Goal: Information Seeking & Learning: Learn about a topic

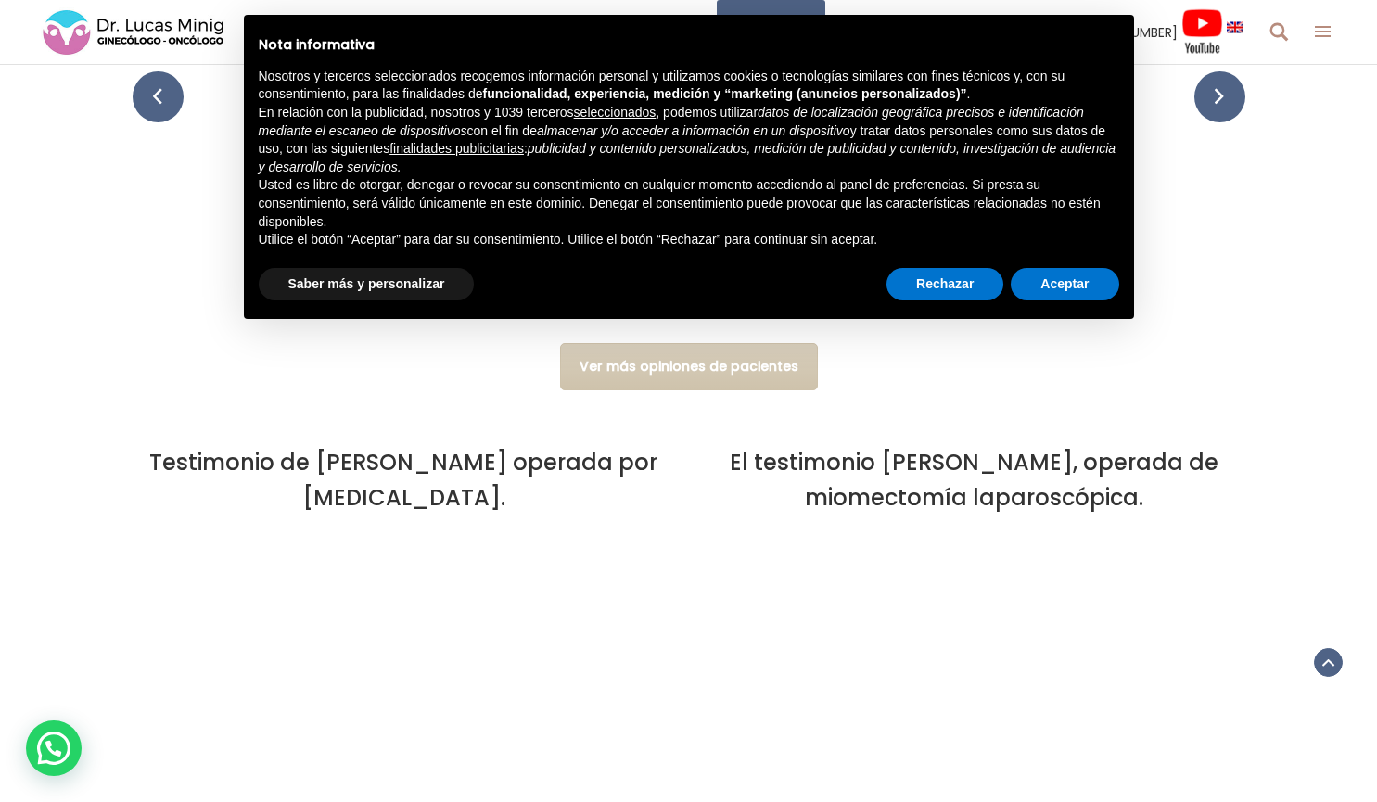
scroll to position [5286, 0]
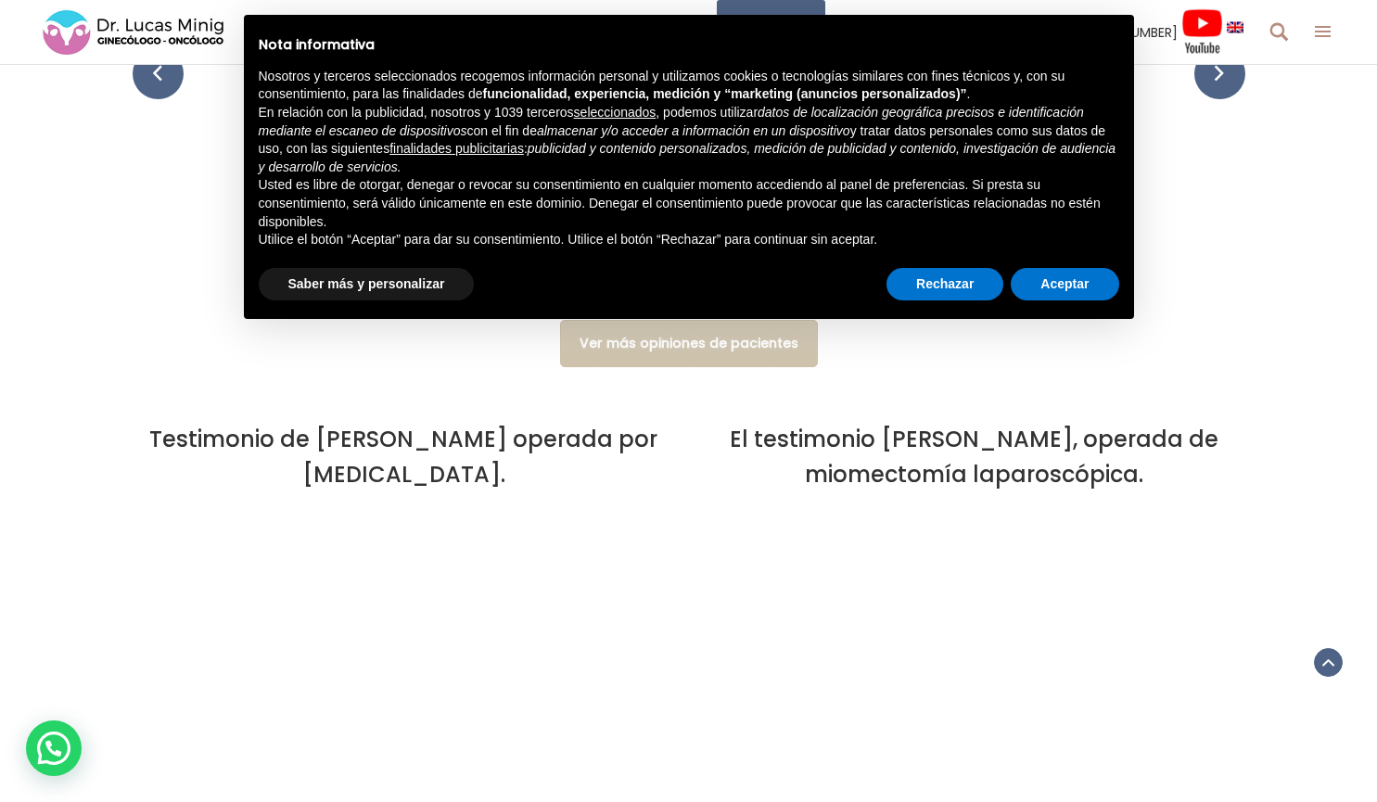
click at [410, 431] on h3 "Testimonio de Sophie operada por laparoscopia." at bounding box center [404, 457] width 542 height 70
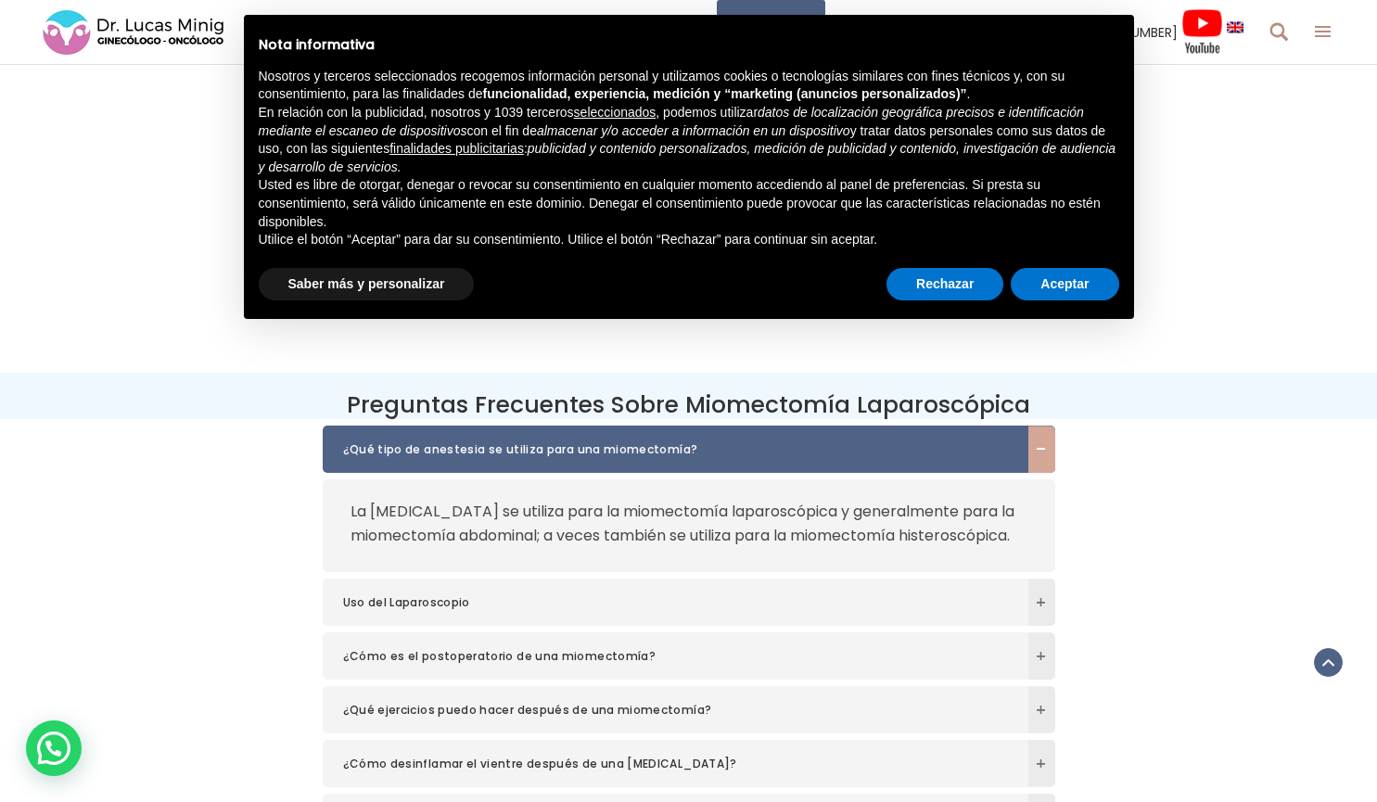
scroll to position [5749, 0]
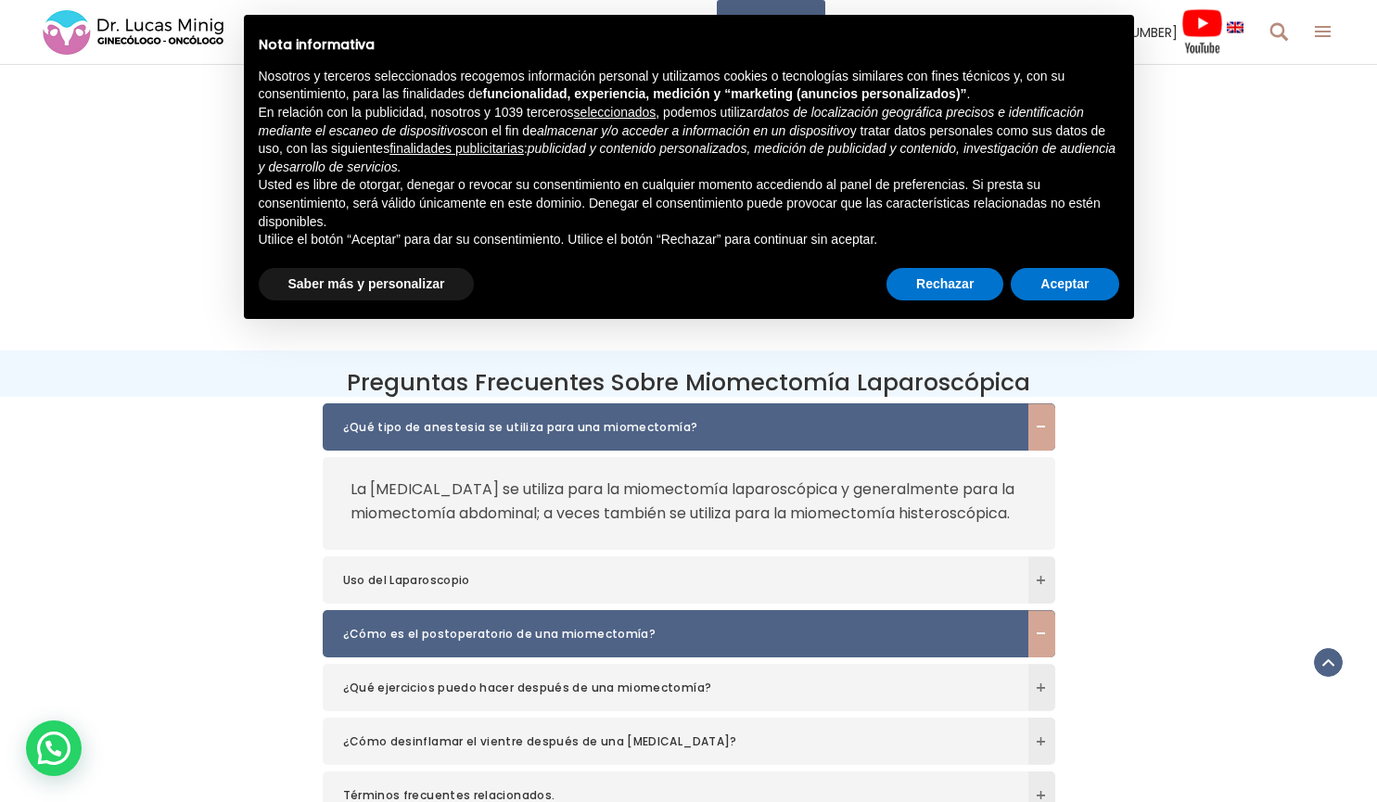
click at [578, 610] on h6 "¿Cómo es el postoperatorio de una miomectomía?" at bounding box center [689, 633] width 733 height 47
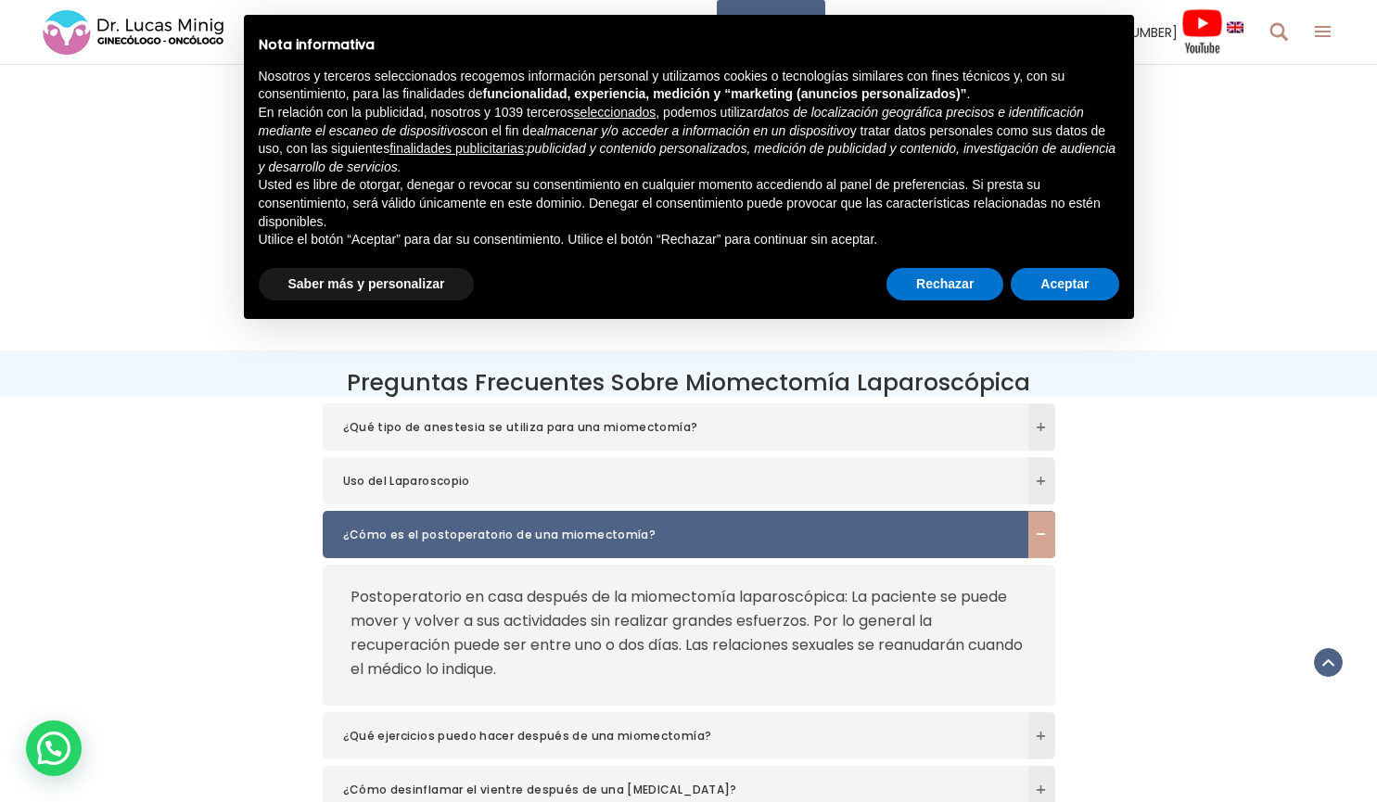
scroll to position [5935, 0]
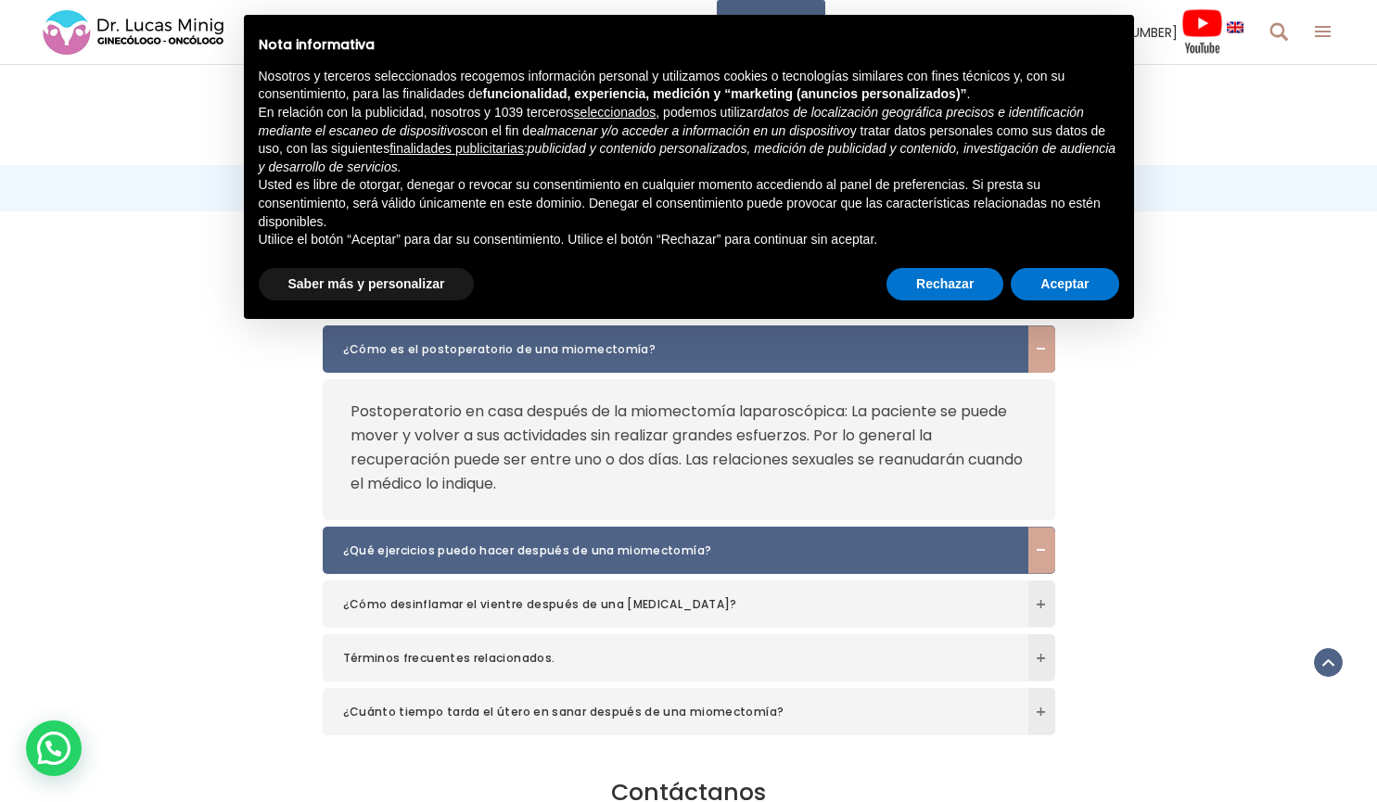
click at [648, 542] on span "¿Qué ejercicios puedo hacer después de una miomectomía?" at bounding box center [671, 551] width 656 height 19
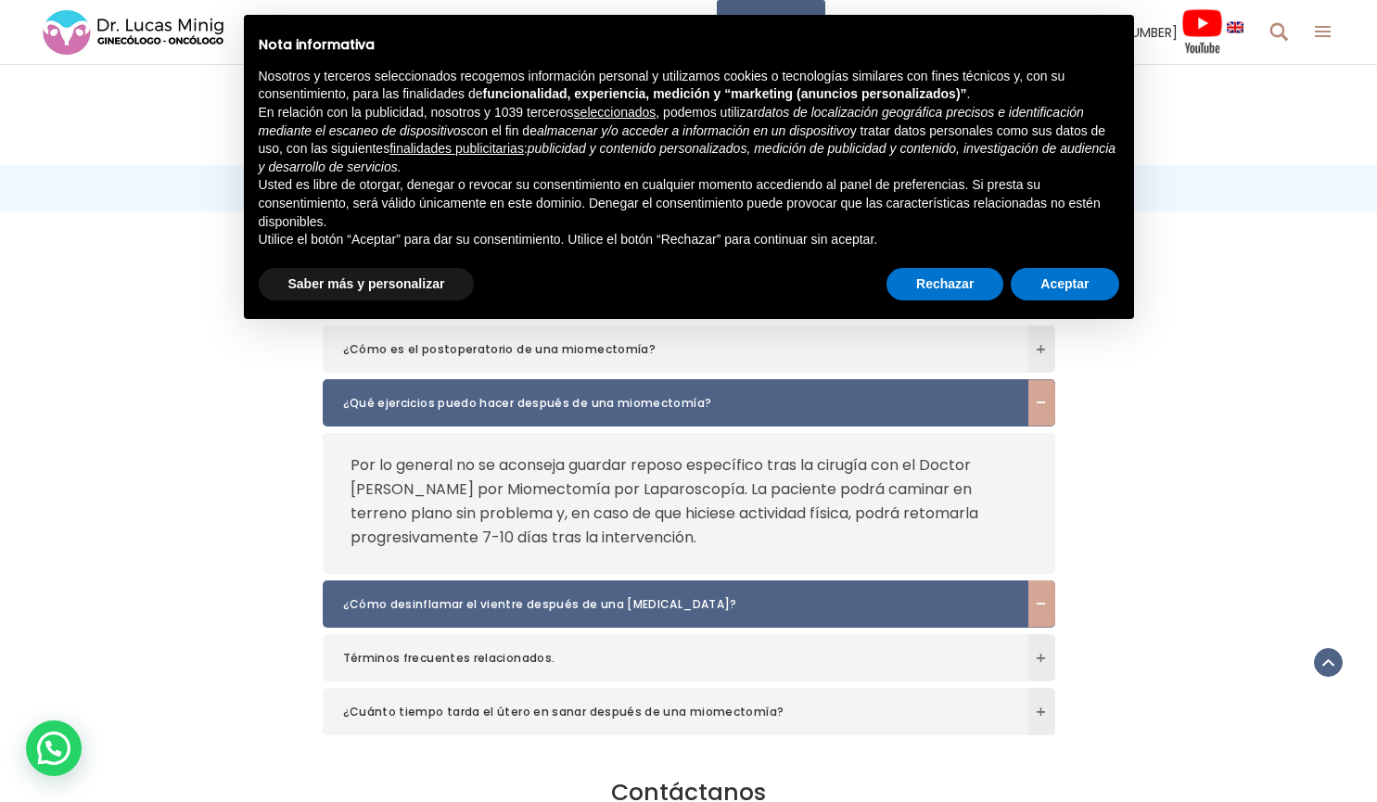
click at [620, 595] on span "¿Cómo desinflamar el vientre después de una laparoscopia?" at bounding box center [671, 604] width 656 height 19
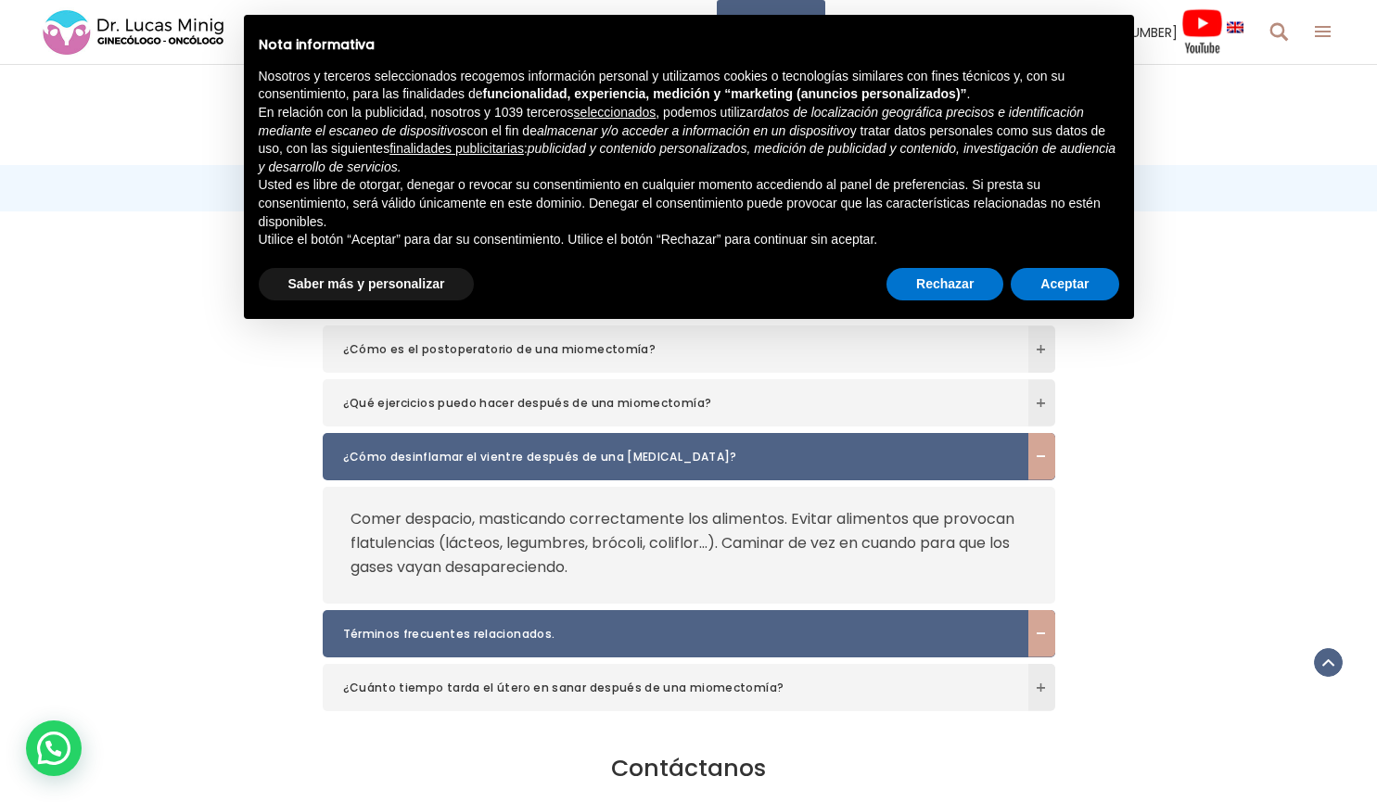
click at [541, 625] on span "Términos frecuentes relacionados." at bounding box center [671, 634] width 656 height 19
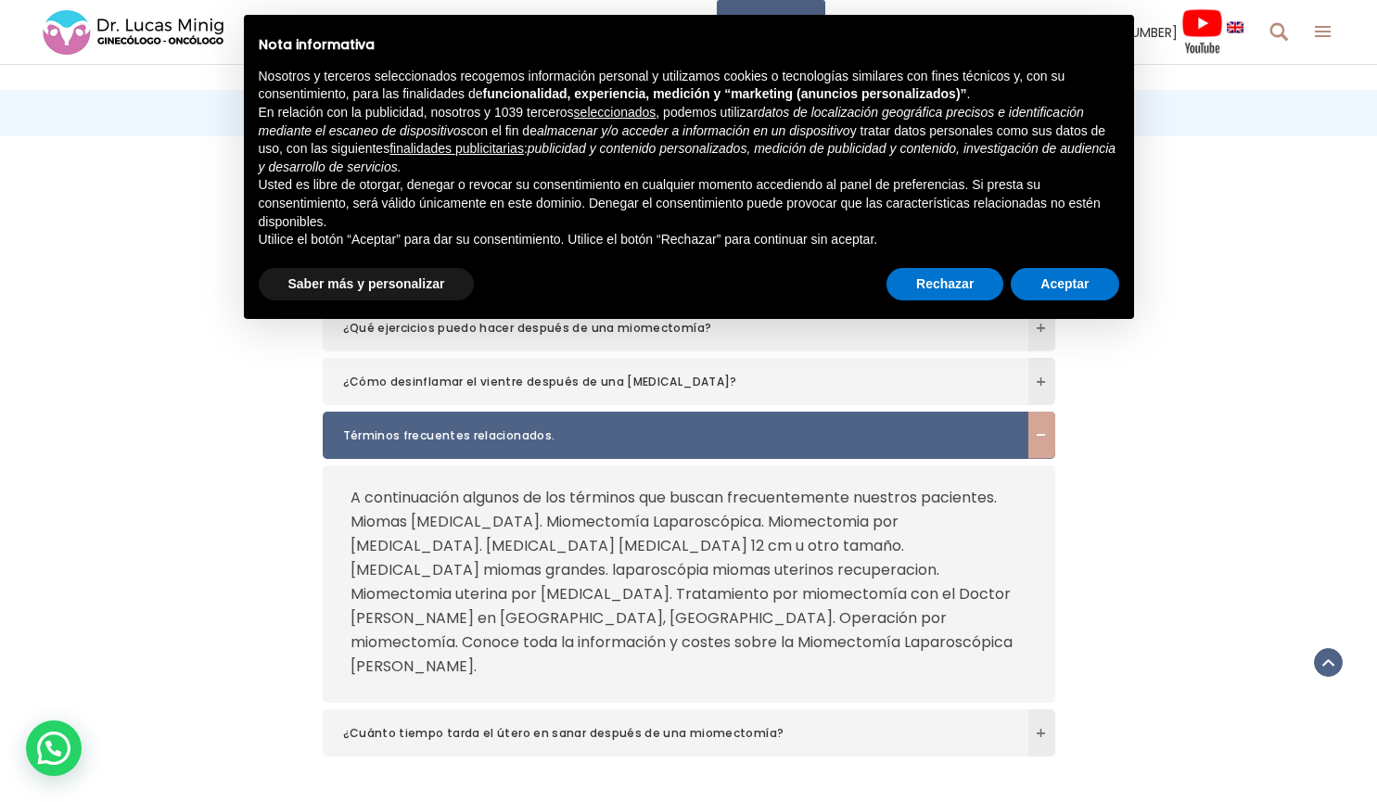
scroll to position [6120, 0]
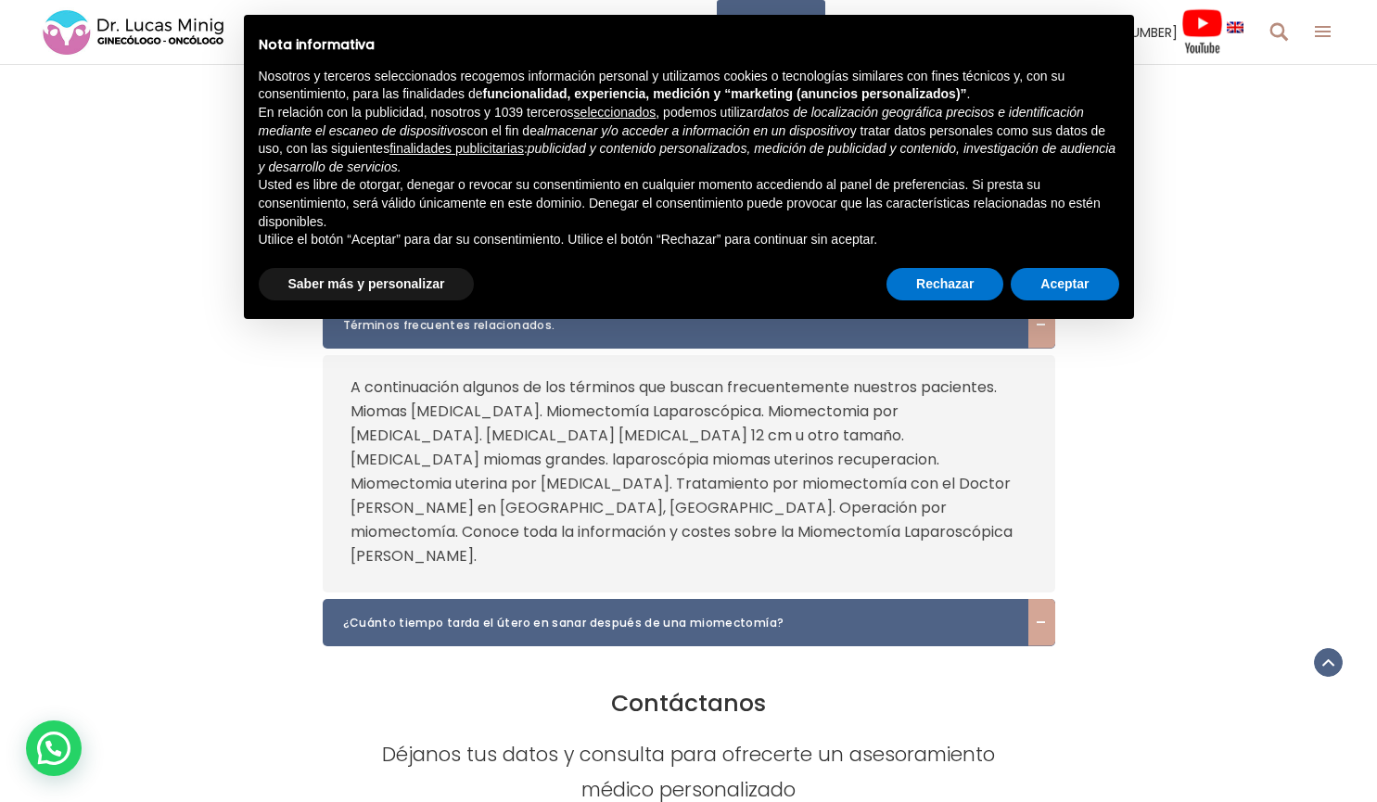
click at [569, 614] on span "¿Cuánto tiempo tarda el útero en sanar después de una miomectomía?" at bounding box center [671, 623] width 656 height 19
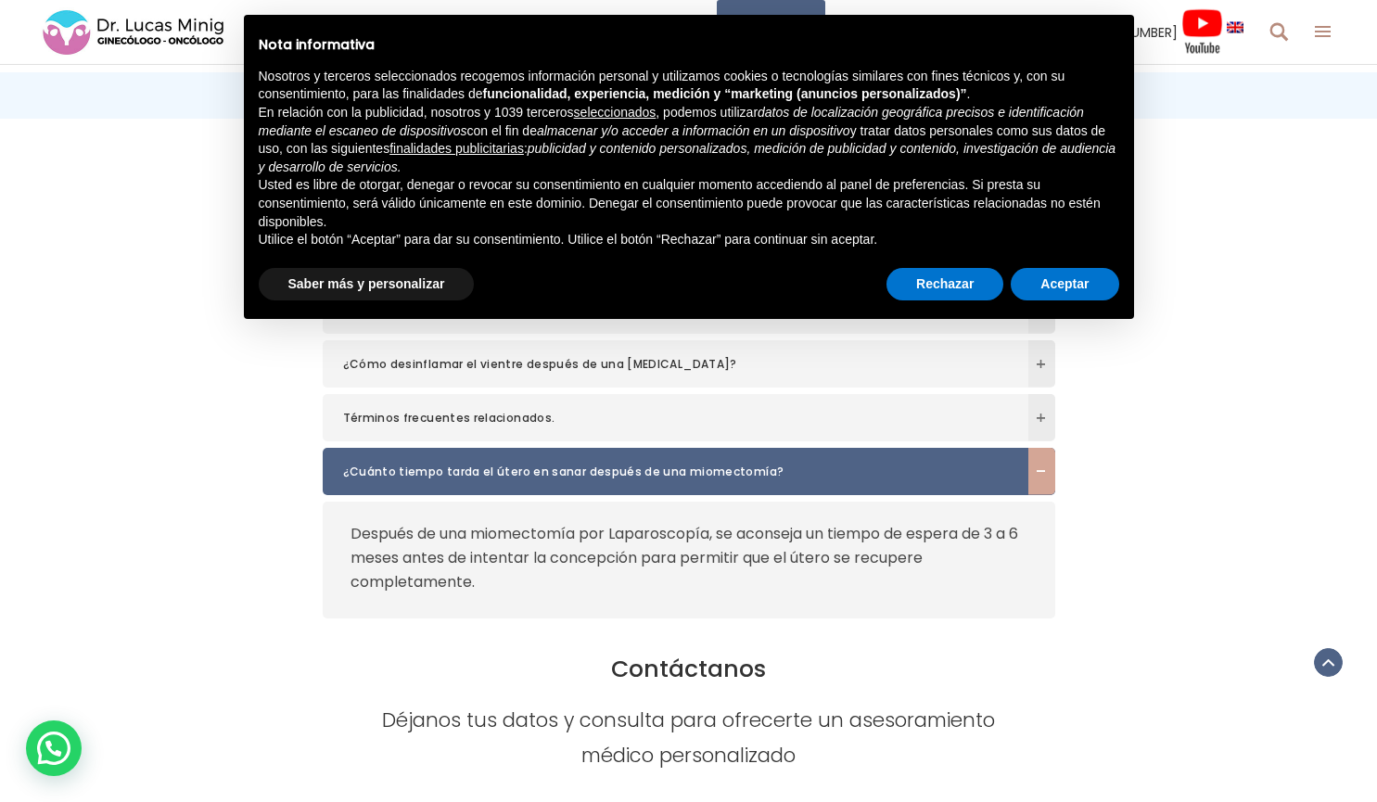
scroll to position [5657, 0]
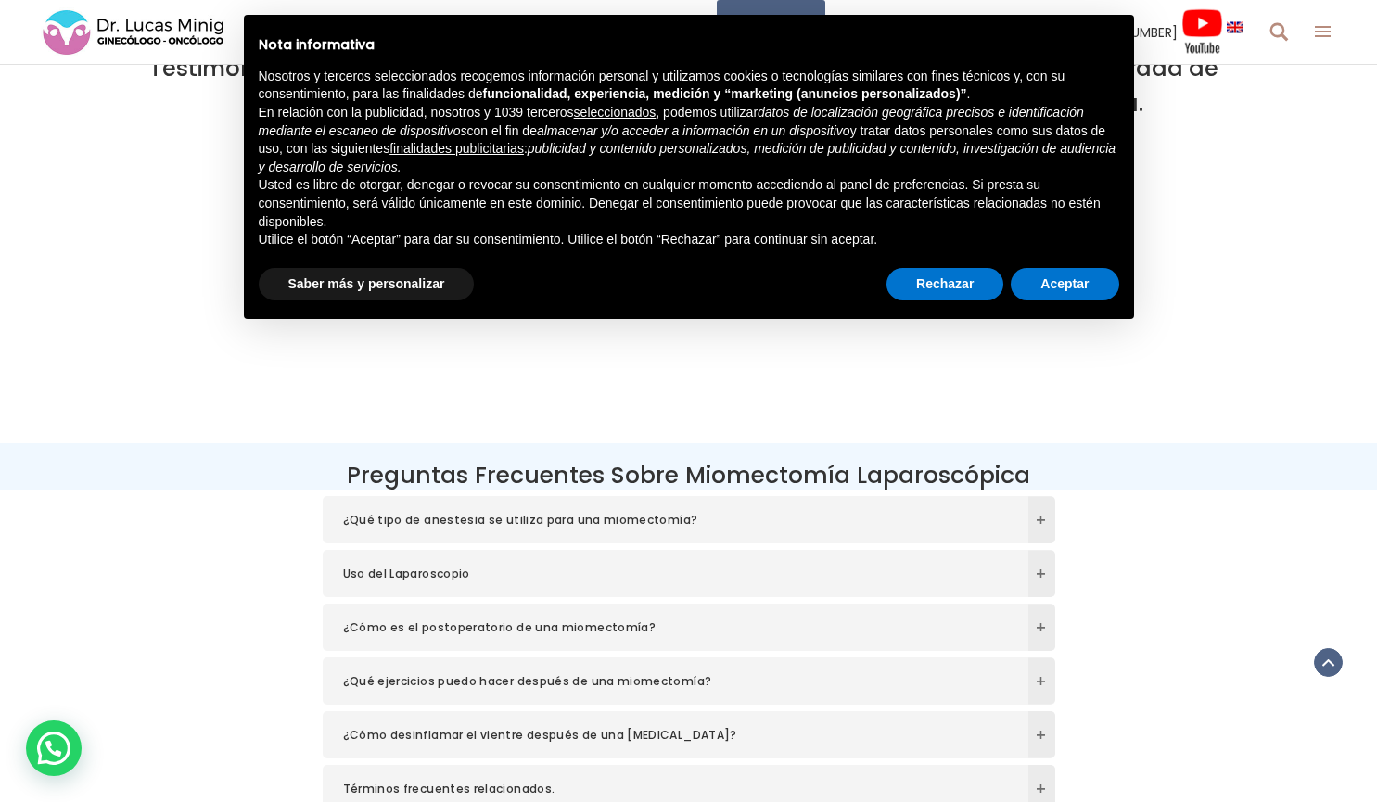
click at [147, 19] on img at bounding box center [133, 32] width 185 height 50
click at [976, 281] on button "Rechazar" at bounding box center [945, 284] width 117 height 33
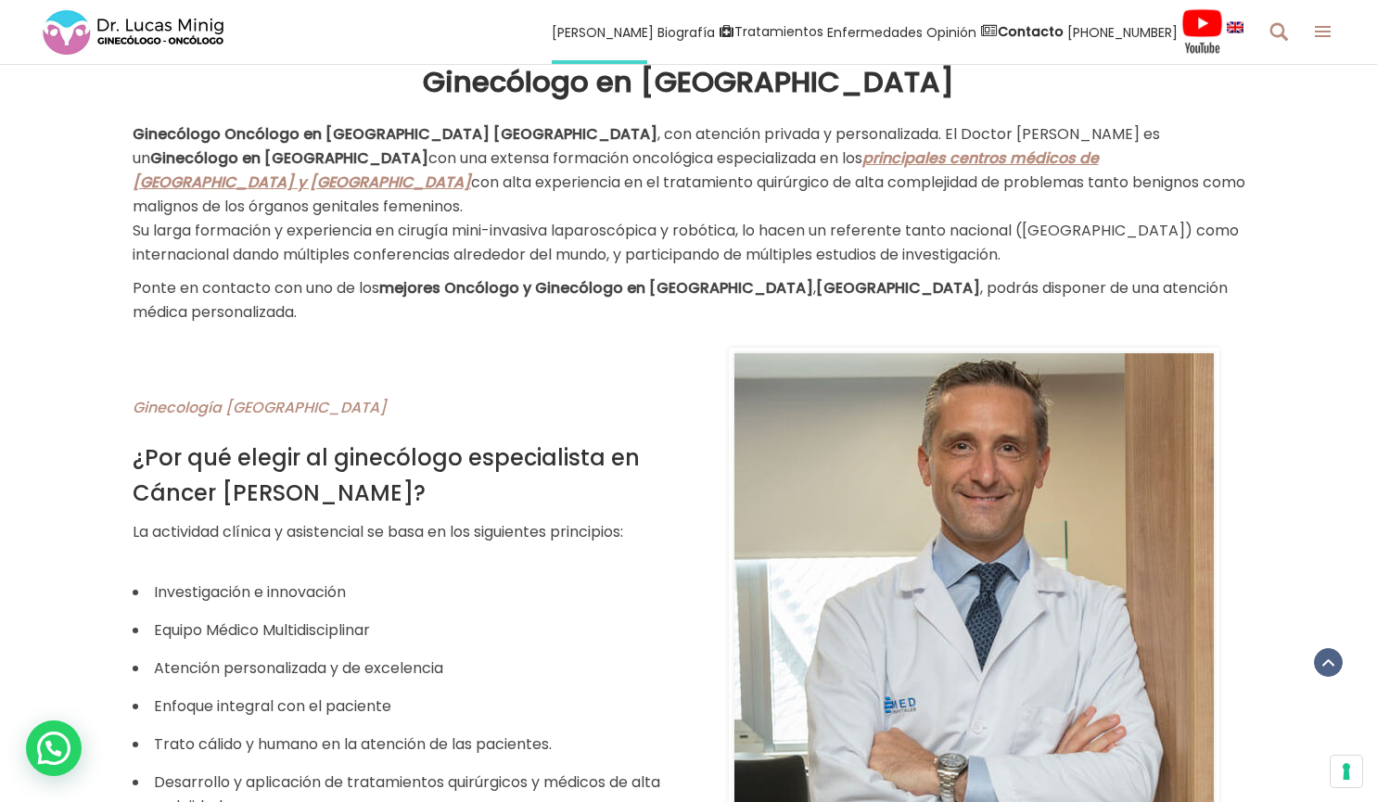
scroll to position [835, 0]
